Goal: Contribute content

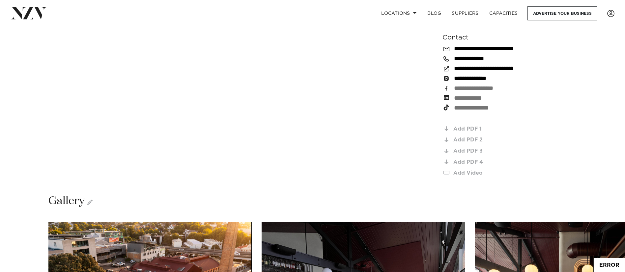
scroll to position [988, 0]
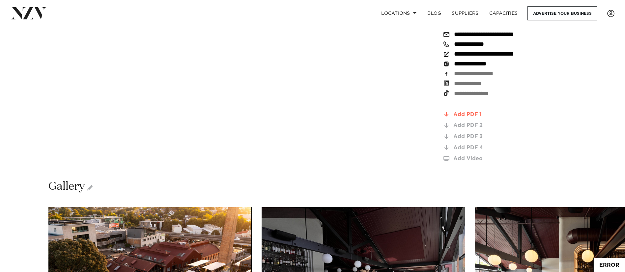
click at [467, 112] on div "Add PDF 1" at bounding box center [501, 115] width 97 height 6
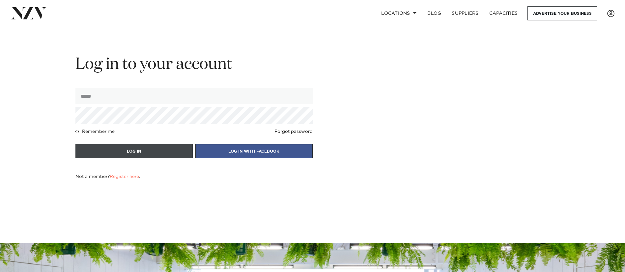
type input "**********"
click at [137, 152] on button "LOG IN" at bounding box center [133, 151] width 117 height 14
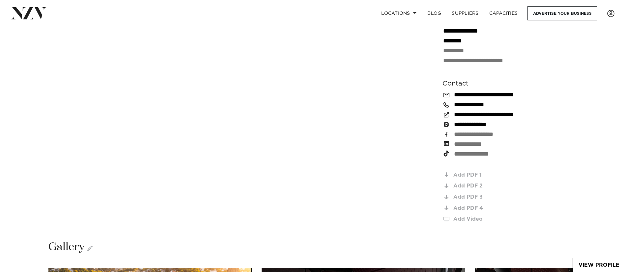
scroll to position [939, 0]
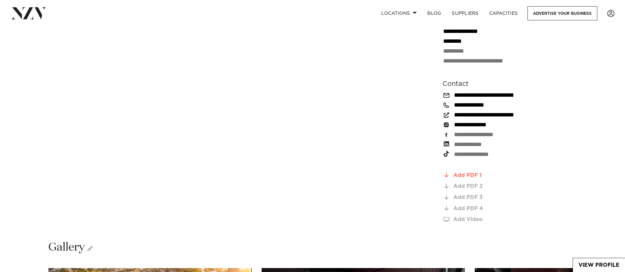
click at [463, 173] on div "Add PDF 1" at bounding box center [501, 176] width 97 height 6
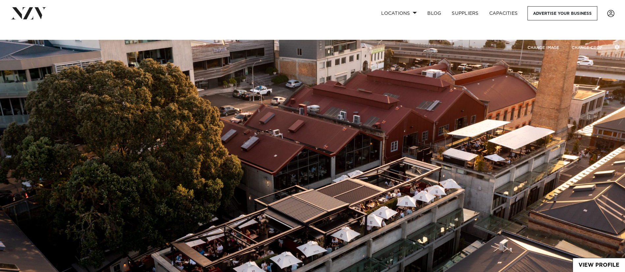
scroll to position [0, 0]
